Goal: Task Accomplishment & Management: Use online tool/utility

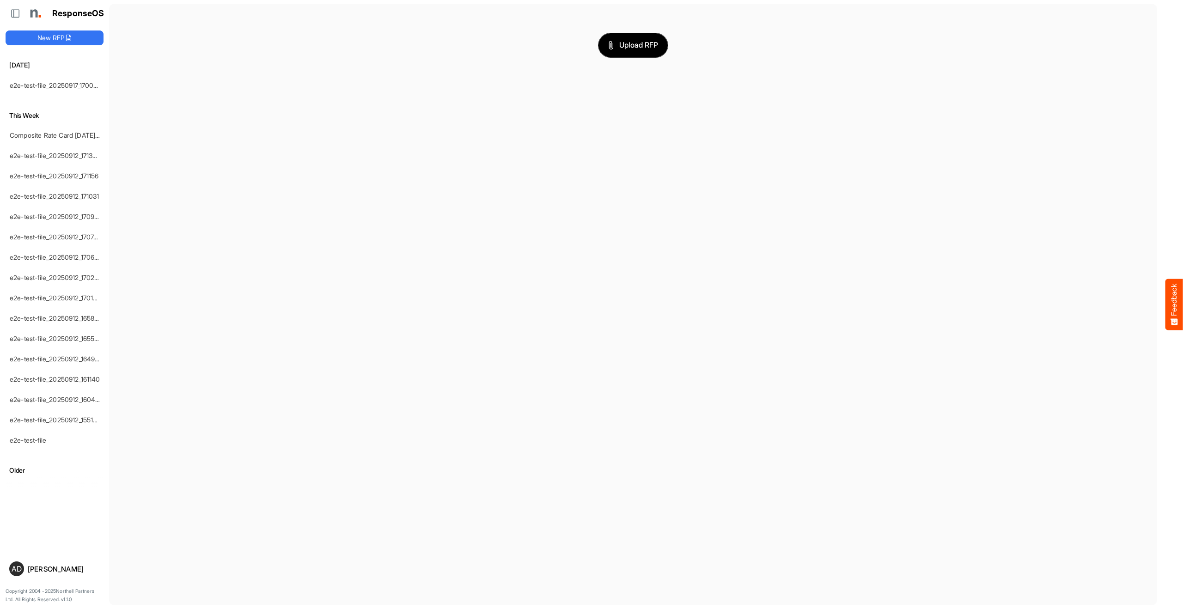
click at [609, 49] on icon "button" at bounding box center [610, 45] width 9 height 9
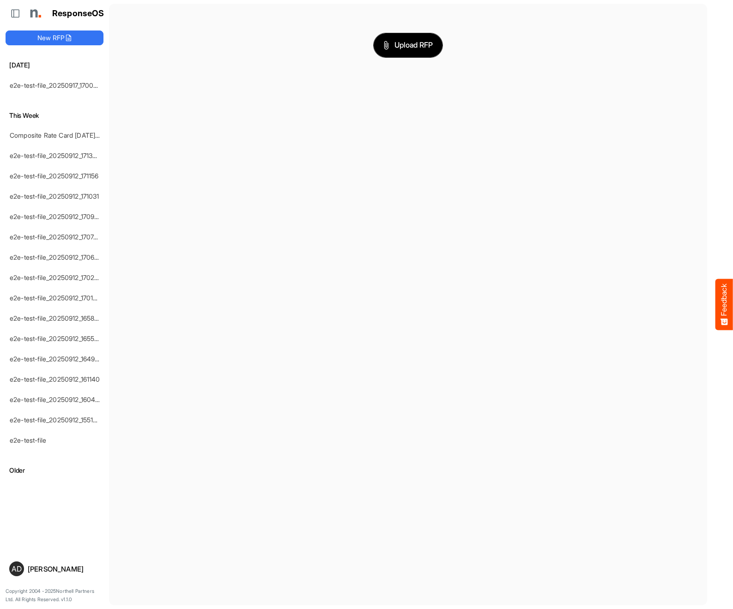
click at [399, 55] on button "Upload RFP" at bounding box center [408, 45] width 69 height 24
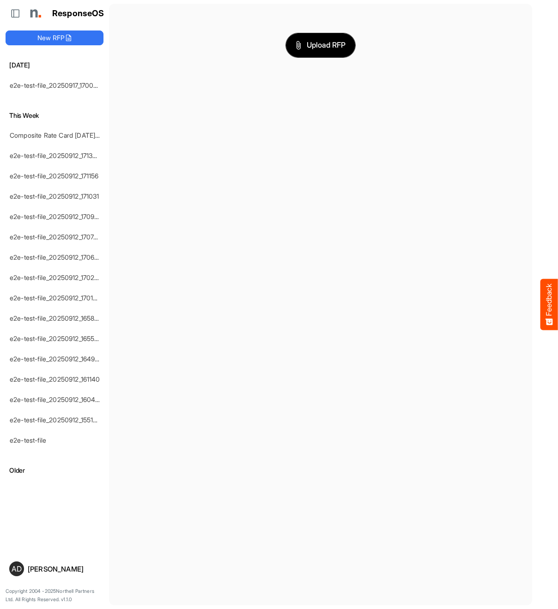
click at [321, 51] on span "Upload RFP" at bounding box center [321, 45] width 50 height 12
click at [304, 43] on span "Upload RFP" at bounding box center [321, 45] width 50 height 12
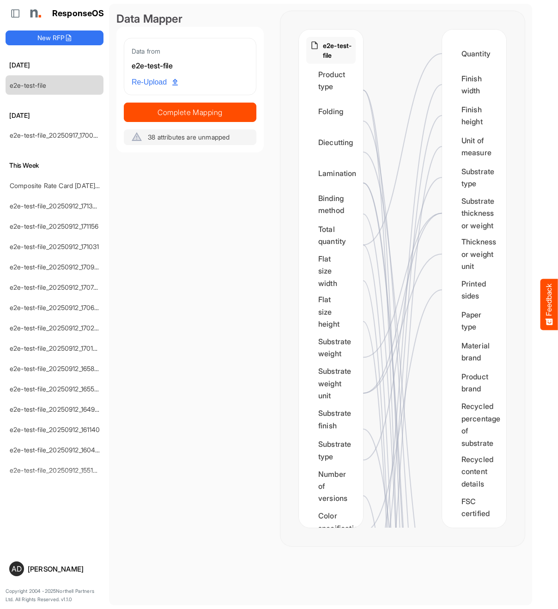
click at [120, 210] on div "Data Mapper Data from e2e-test-file Re-Upload Complete Mapping 38 attributes ar…" at bounding box center [189, 278] width 147 height 535
